Goal: Transaction & Acquisition: Obtain resource

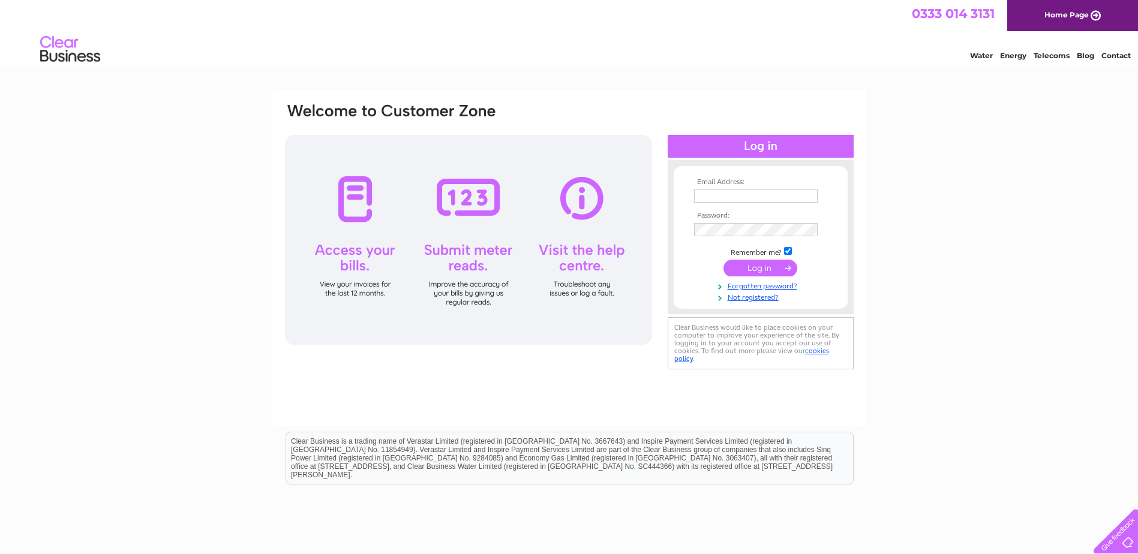
type input "paula.woodrow@cambrex.com"
click at [757, 264] on input "submit" at bounding box center [760, 268] width 74 height 17
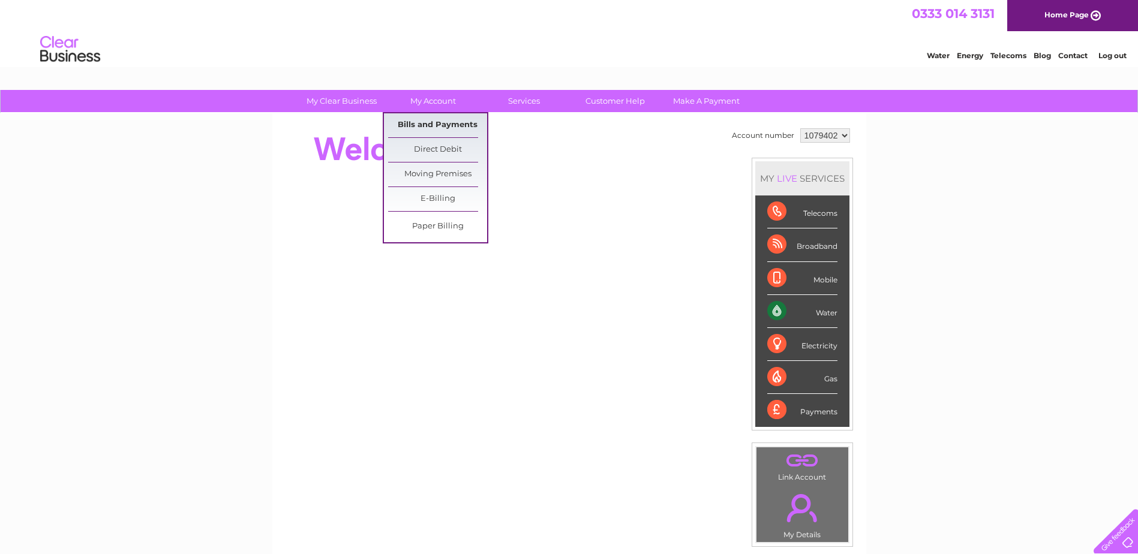
click at [455, 126] on link "Bills and Payments" at bounding box center [437, 125] width 99 height 24
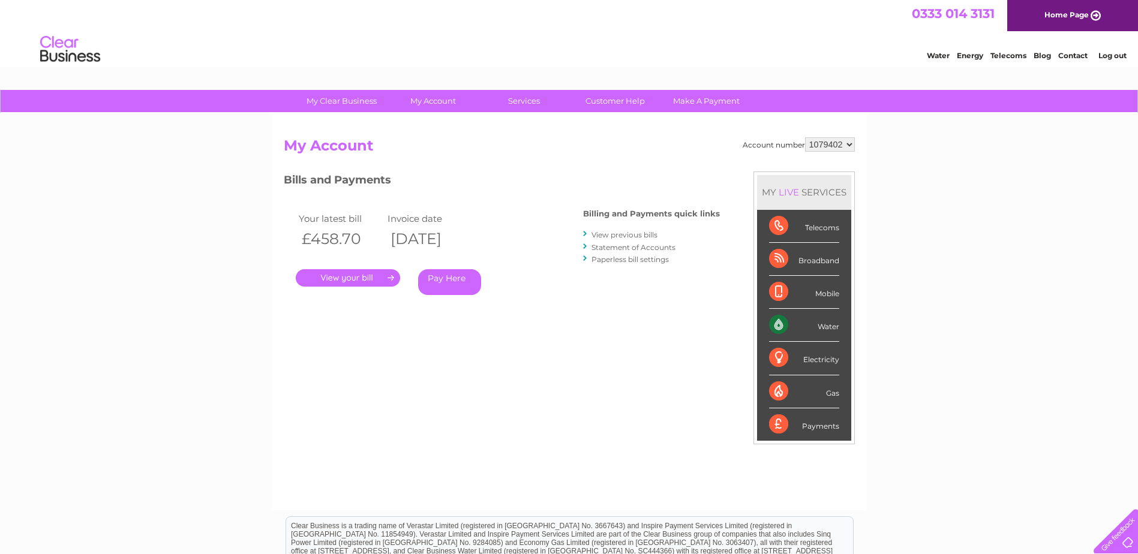
click at [370, 276] on link "." at bounding box center [348, 277] width 104 height 17
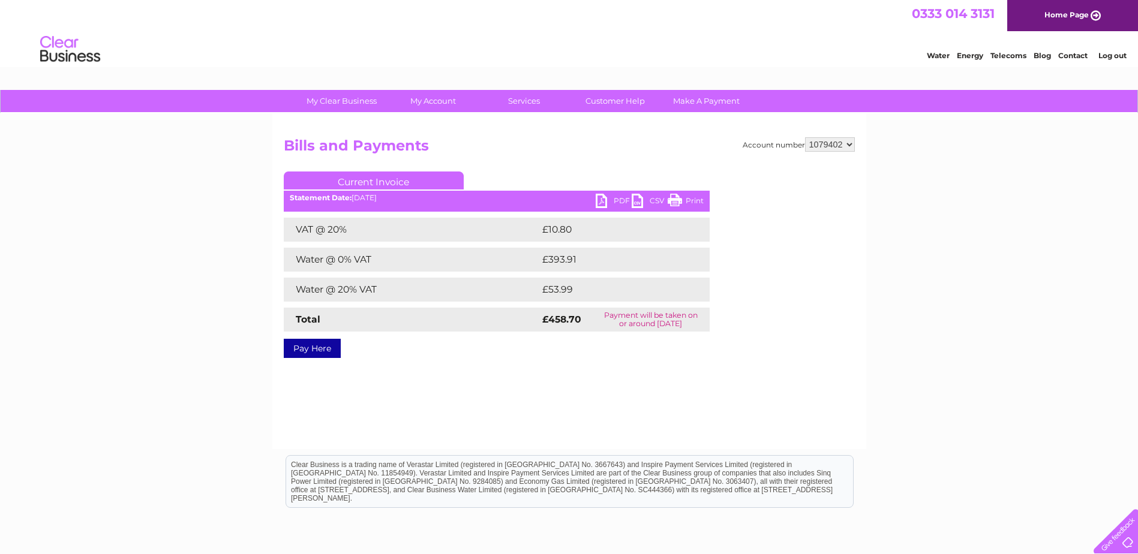
click at [622, 199] on link "PDF" at bounding box center [614, 202] width 36 height 17
